Goal: Transaction & Acquisition: Purchase product/service

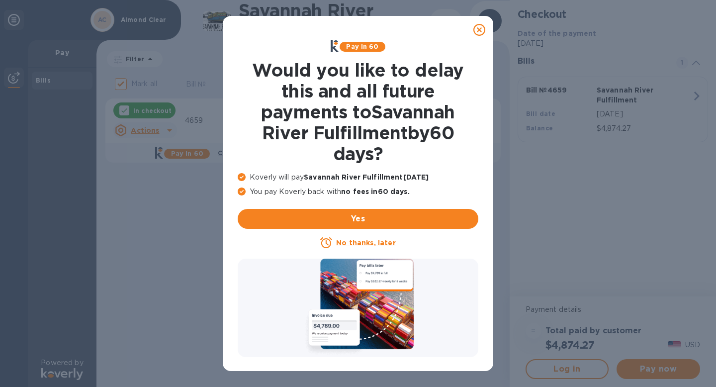
click at [379, 241] on u "No thanks, later" at bounding box center [365, 243] width 59 height 8
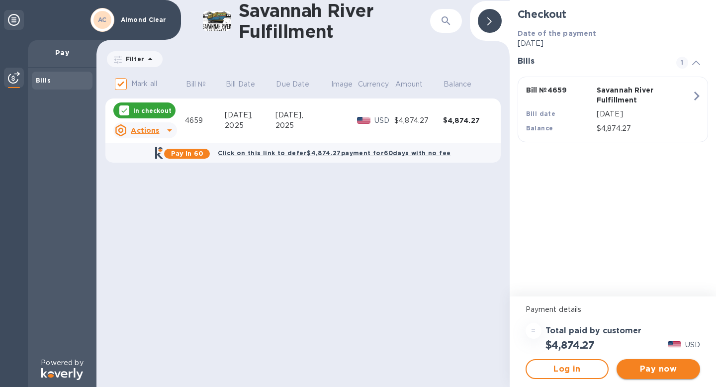
click at [658, 365] on span "Pay now" at bounding box center [659, 369] width 68 height 12
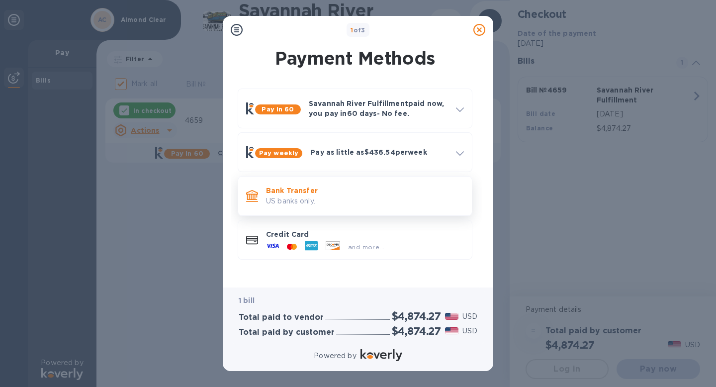
click at [305, 197] on p "US banks only." at bounding box center [365, 201] width 198 height 10
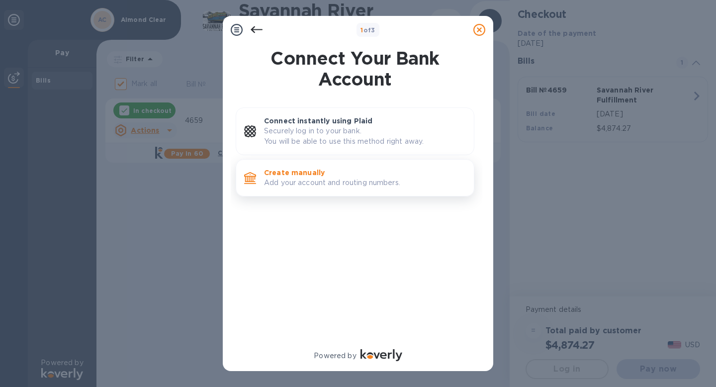
click at [304, 178] on p "Add your account and routing numbers." at bounding box center [365, 183] width 202 height 10
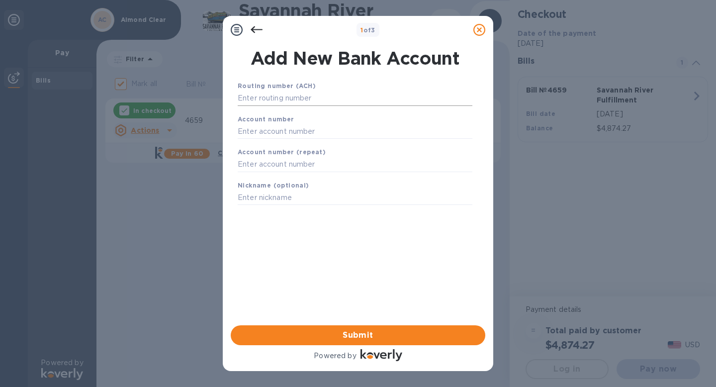
click at [283, 95] on input "text" at bounding box center [355, 98] width 235 height 15
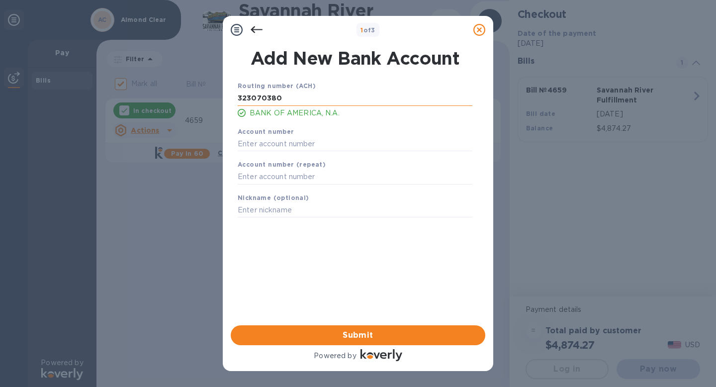
type input "323070380"
type input "485013724066"
click at [265, 214] on input "text" at bounding box center [355, 210] width 235 height 15
type input "L"
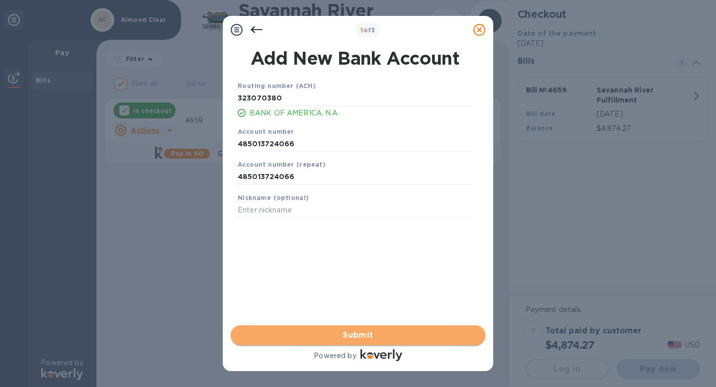
click at [374, 333] on span "Submit" at bounding box center [358, 335] width 239 height 12
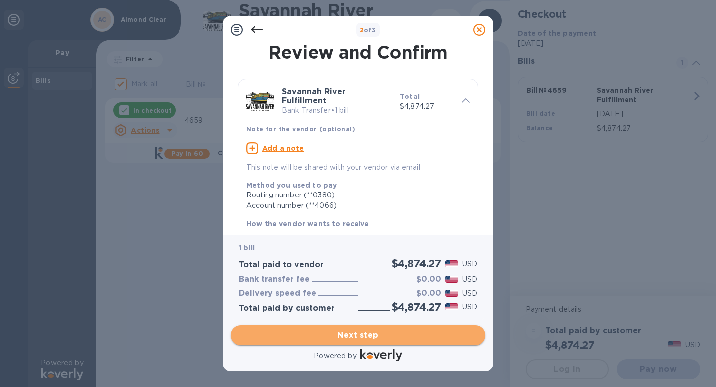
click at [374, 333] on span "Next step" at bounding box center [358, 335] width 239 height 12
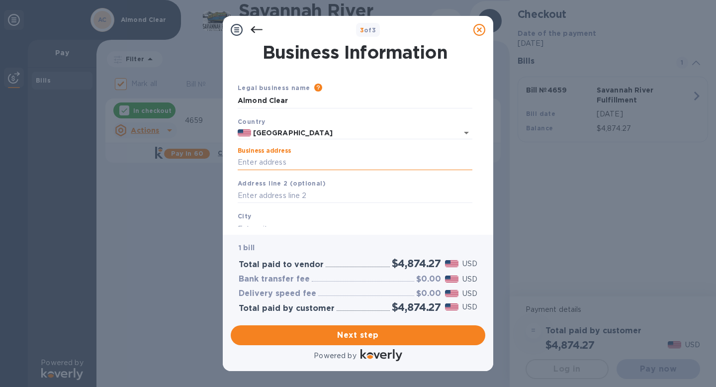
click at [284, 161] on input "Business address" at bounding box center [355, 162] width 235 height 15
type input "[STREET_ADDRESS]"
click at [272, 228] on div "Business Information Legal business name Please provide the legal name that app…" at bounding box center [358, 139] width 271 height 191
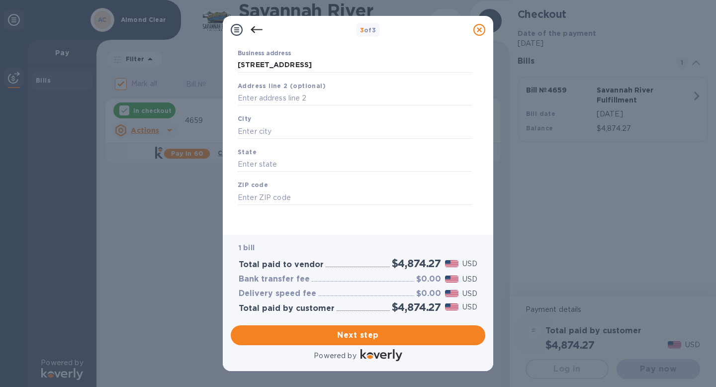
scroll to position [101, 0]
click at [277, 130] on input "text" at bounding box center [355, 129] width 235 height 15
type input "[GEOGRAPHIC_DATA]"
type input "OR"
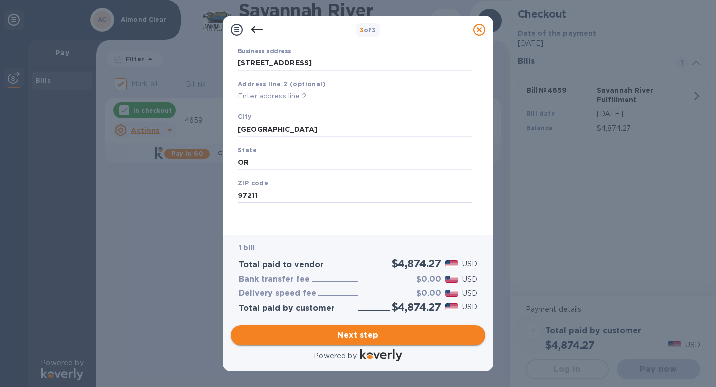
type input "97211"
click at [336, 329] on button "Next step" at bounding box center [358, 335] width 255 height 20
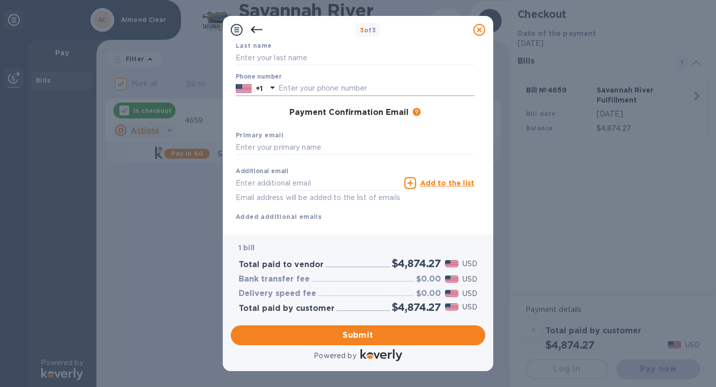
click at [302, 88] on input "text" at bounding box center [377, 88] width 196 height 15
type input "5033585402"
click at [266, 252] on p "1 bill" at bounding box center [358, 248] width 239 height 10
click at [266, 148] on input "text" at bounding box center [355, 147] width 239 height 15
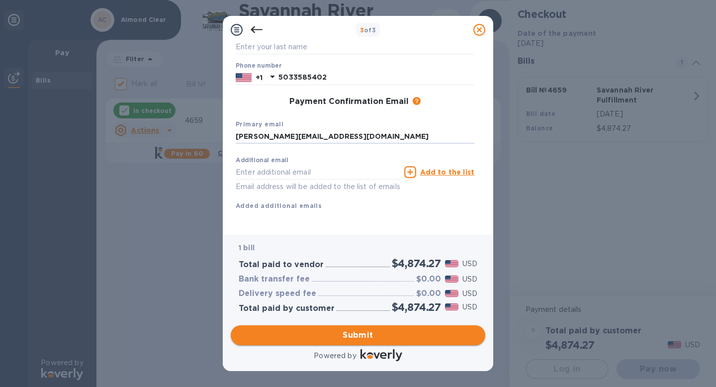
scroll to position [124, 0]
type input "[PERSON_NAME][EMAIL_ADDRESS][DOMAIN_NAME]"
click at [337, 333] on span "Submit" at bounding box center [358, 335] width 239 height 12
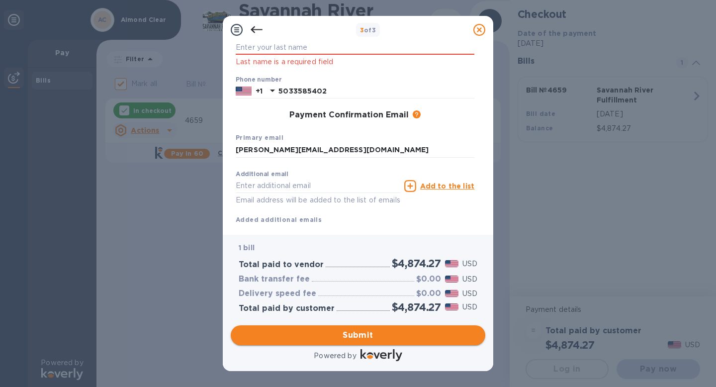
scroll to position [137, 0]
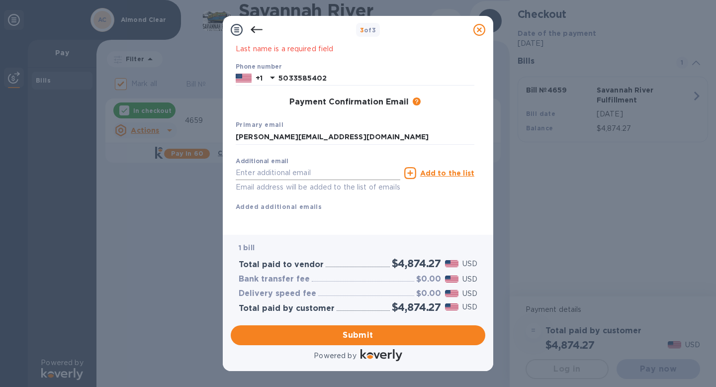
click at [272, 171] on input "text" at bounding box center [318, 173] width 165 height 15
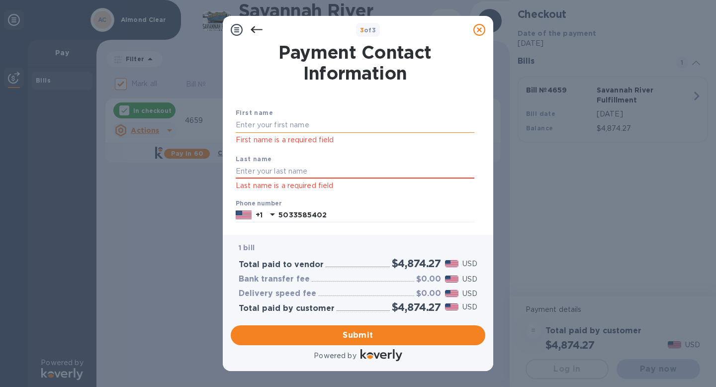
type input "[PERSON_NAME][EMAIL_ADDRESS][DOMAIN_NAME]"
click at [293, 126] on input "text" at bounding box center [355, 125] width 239 height 15
type input "[PERSON_NAME]"
click at [412, 235] on div "1 bill Total paid to vendor $4,874.27 USD Bank transfer fee $0.00 USD Delivery …" at bounding box center [358, 278] width 255 height 86
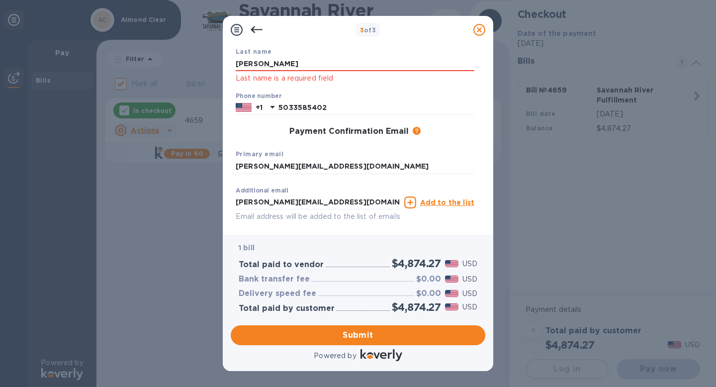
scroll to position [150, 0]
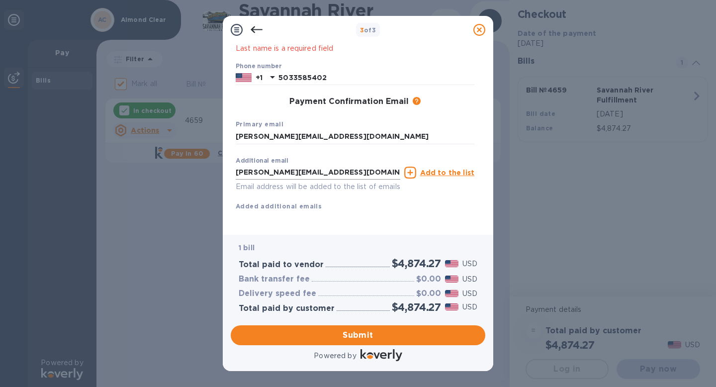
click at [319, 165] on input "[PERSON_NAME][EMAIL_ADDRESS][DOMAIN_NAME]" at bounding box center [318, 172] width 165 height 15
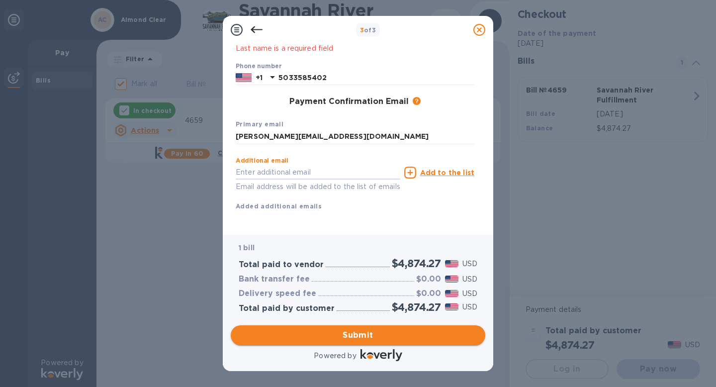
click at [368, 337] on span "Submit" at bounding box center [358, 335] width 239 height 12
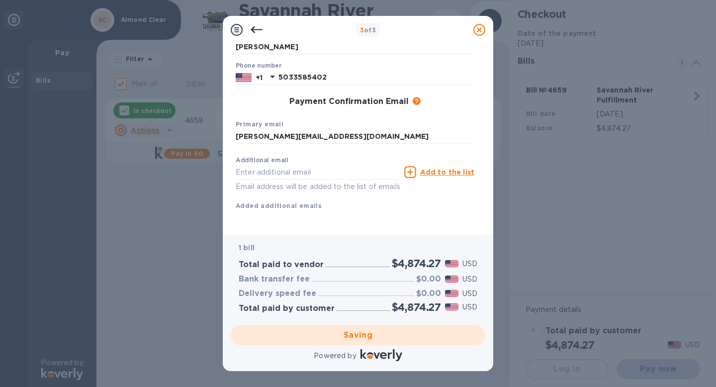
scroll to position [0, 0]
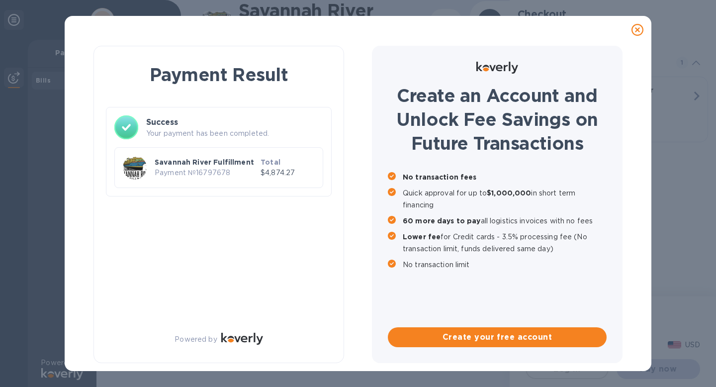
checkbox input "false"
